Goal: Task Accomplishment & Management: Manage account settings

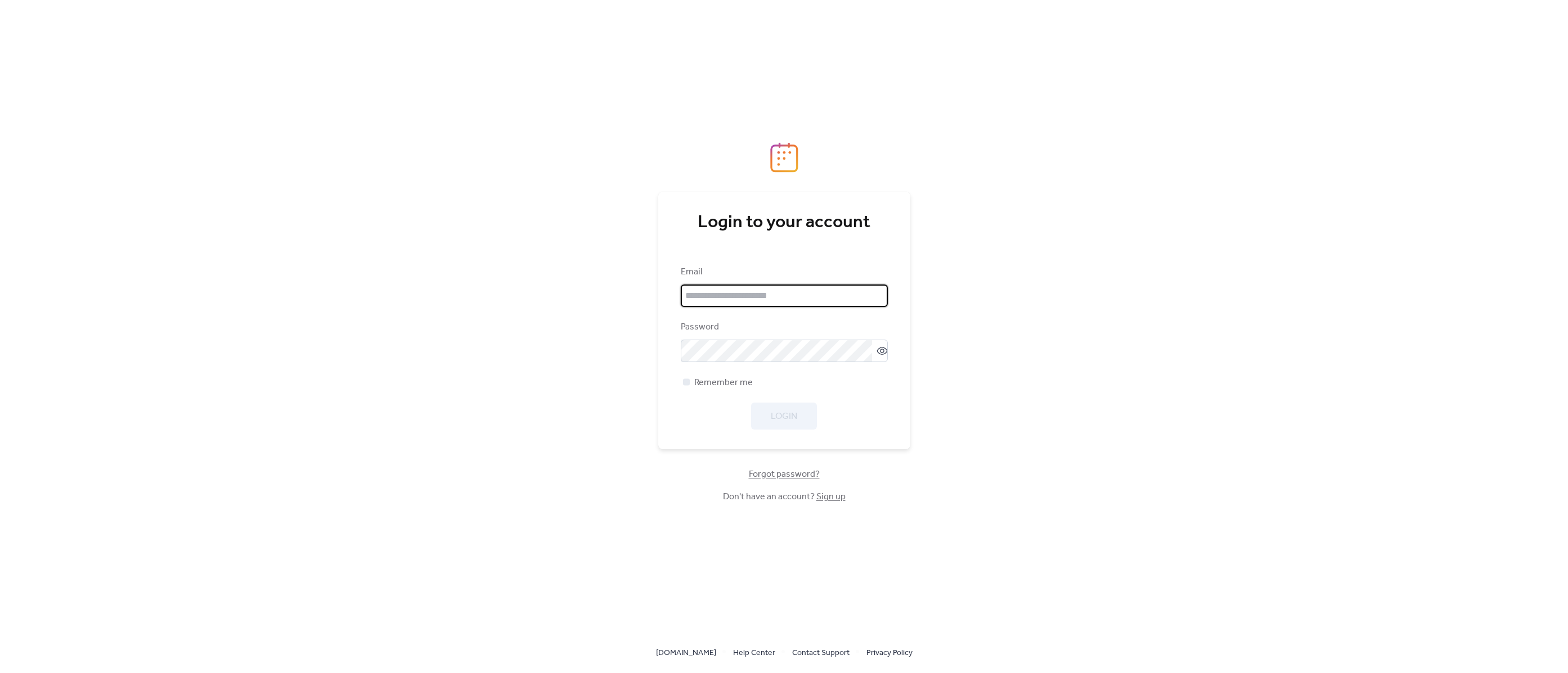
type input "**********"
click at [590, 383] on div "**********" at bounding box center [784, 336] width 1568 height 673
click at [695, 386] on span "Remember me" at bounding box center [724, 383] width 59 height 14
click at [774, 412] on span "Login" at bounding box center [784, 417] width 26 height 14
